Goal: Task Accomplishment & Management: Manage account settings

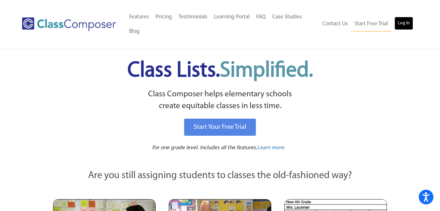
click at [403, 22] on link "Log In" at bounding box center [404, 23] width 19 height 13
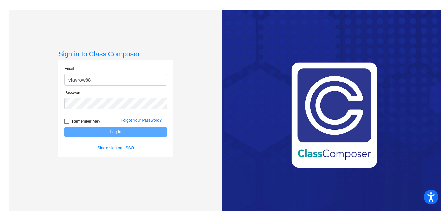
type input "vfavrow88"
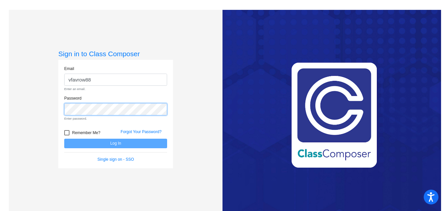
click at [91, 98] on div "Password Enter password." at bounding box center [115, 108] width 103 height 26
click at [70, 101] on div "Password Enter password." at bounding box center [115, 108] width 103 height 26
